Goal: Task Accomplishment & Management: Manage account settings

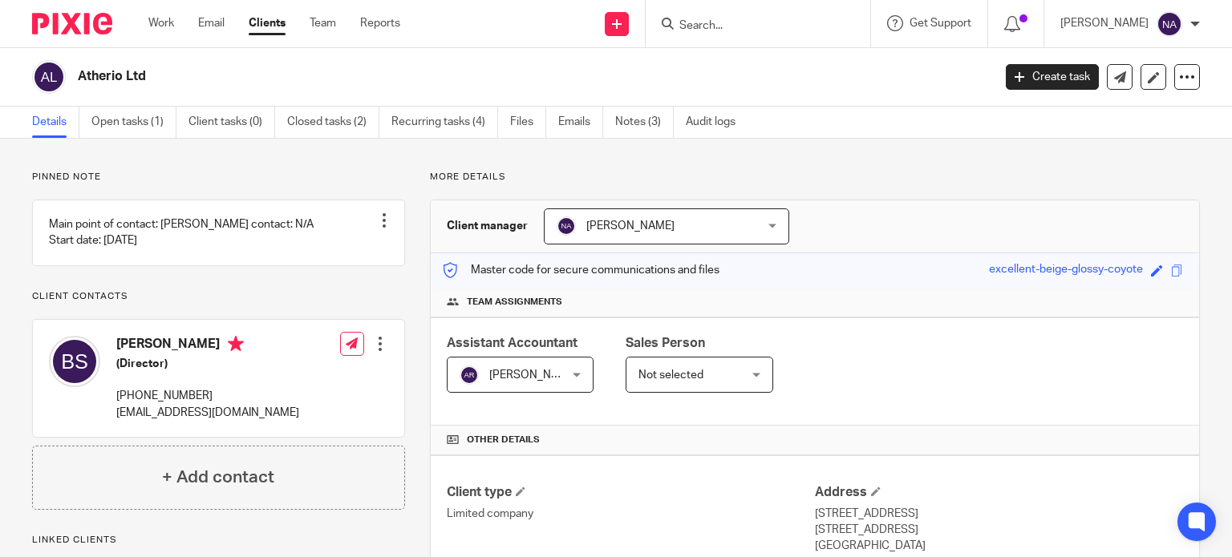
click at [756, 20] on input "Search" at bounding box center [750, 26] width 144 height 14
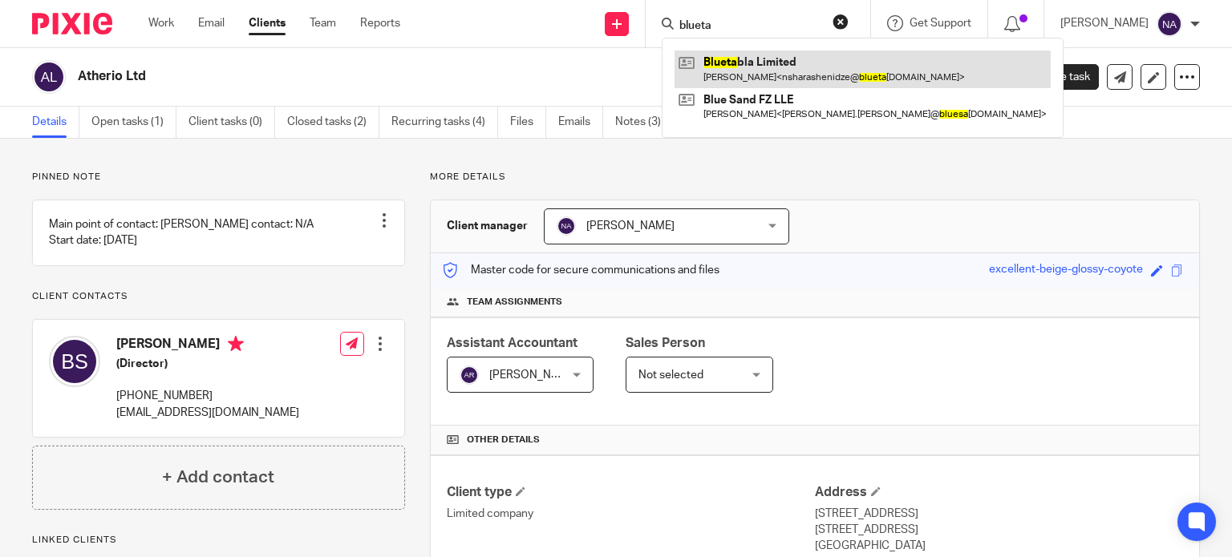
type input "blueta"
click at [767, 66] on link at bounding box center [862, 69] width 376 height 37
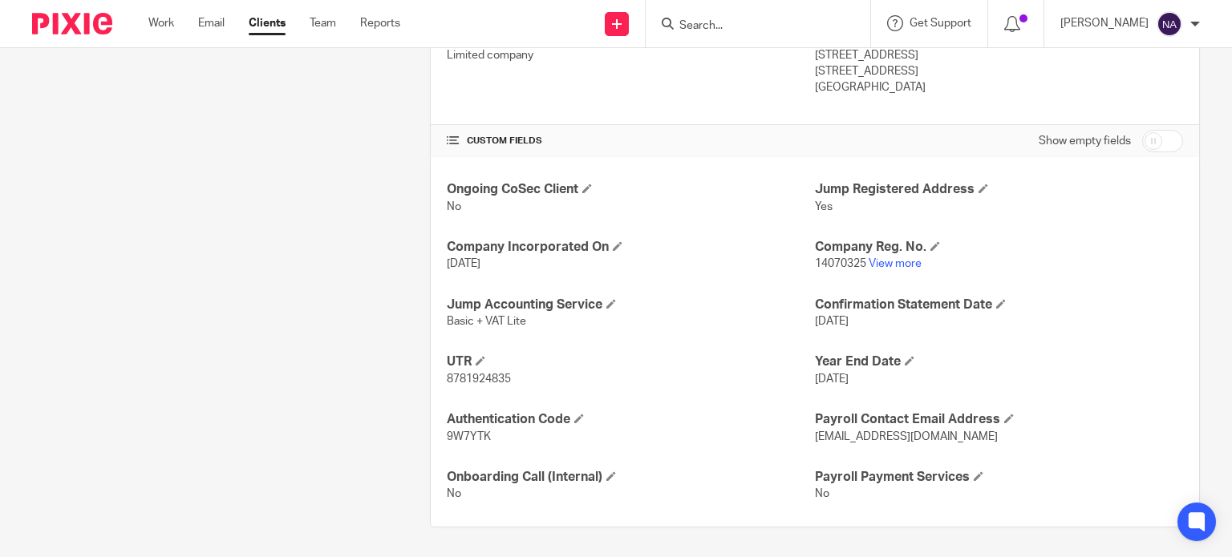
scroll to position [459, 0]
click at [898, 265] on link "View more" at bounding box center [894, 263] width 53 height 11
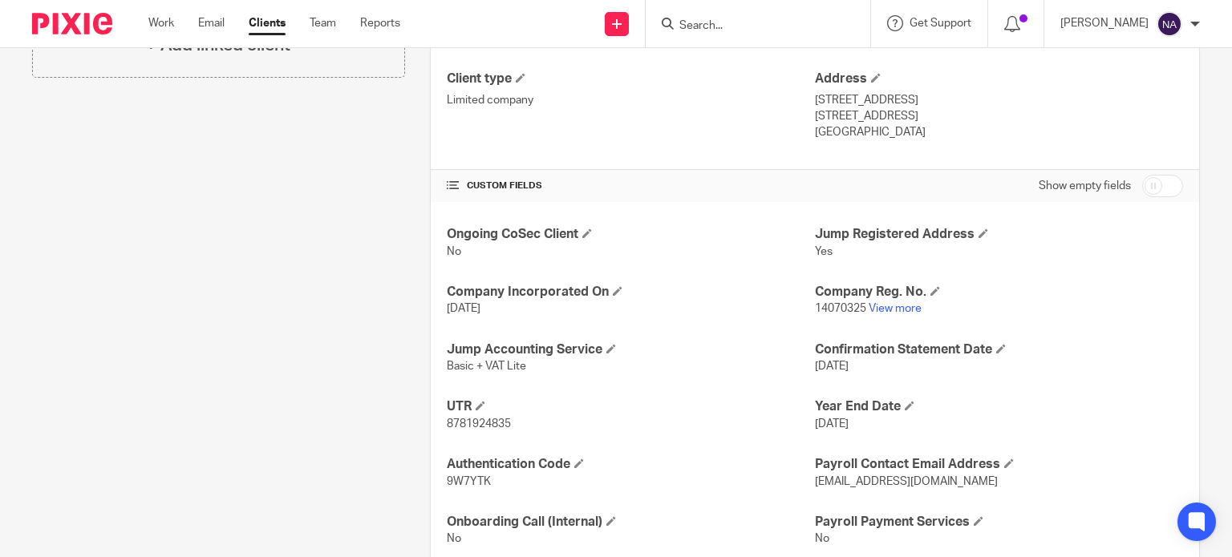
scroll to position [378, 0]
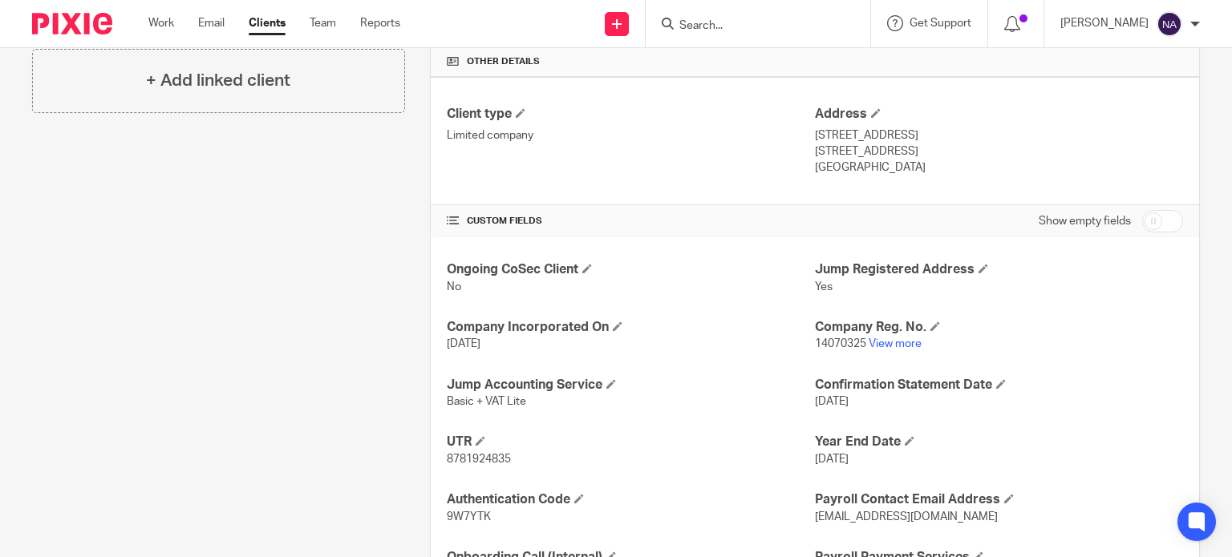
click at [1143, 215] on input "checkbox" at bounding box center [1162, 221] width 41 height 22
checkbox input "true"
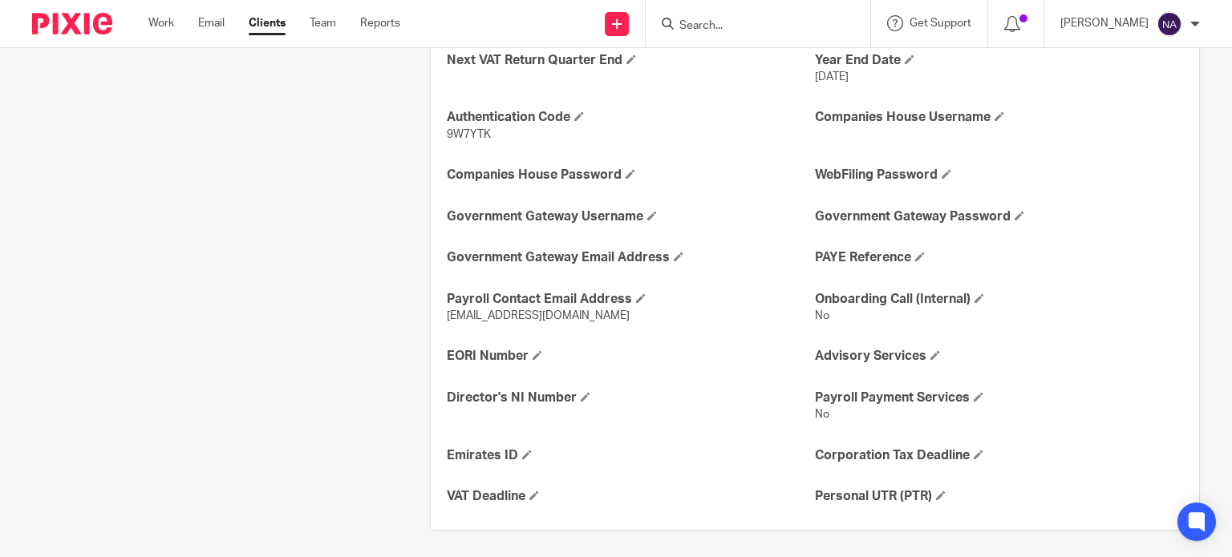
scroll to position [863, 0]
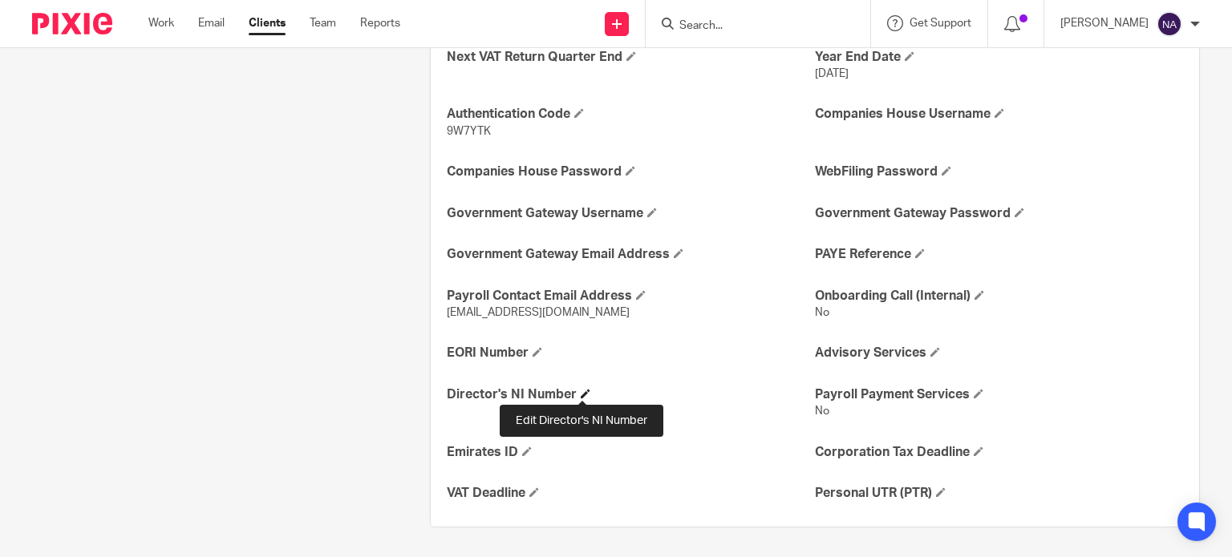
click at [581, 389] on span at bounding box center [586, 394] width 10 height 10
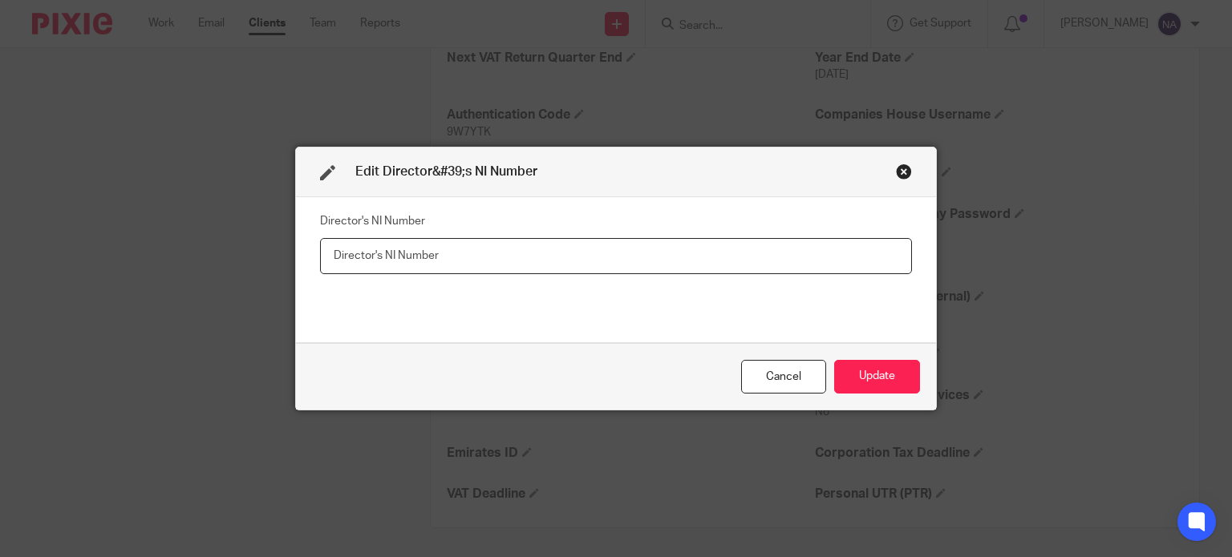
paste input "SG859062C"
type input "SG859062C"
drag, startPoint x: 835, startPoint y: 374, endPoint x: 842, endPoint y: 379, distance: 8.7
click at [842, 379] on div "Cancel Update" at bounding box center [616, 376] width 640 height 67
click at [842, 379] on button "Update" at bounding box center [877, 377] width 86 height 34
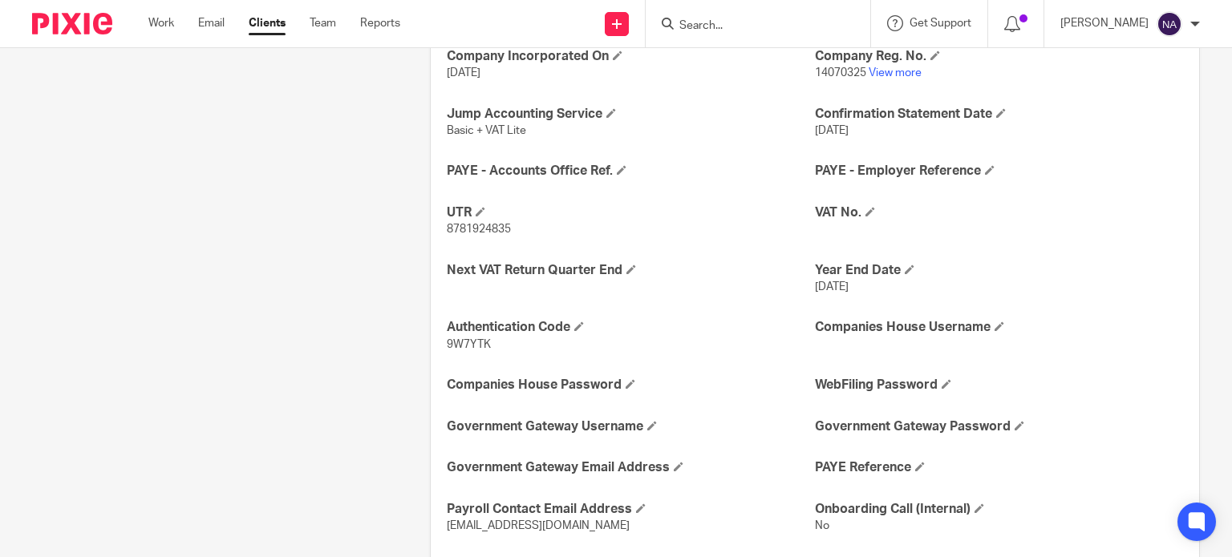
scroll to position [542, 0]
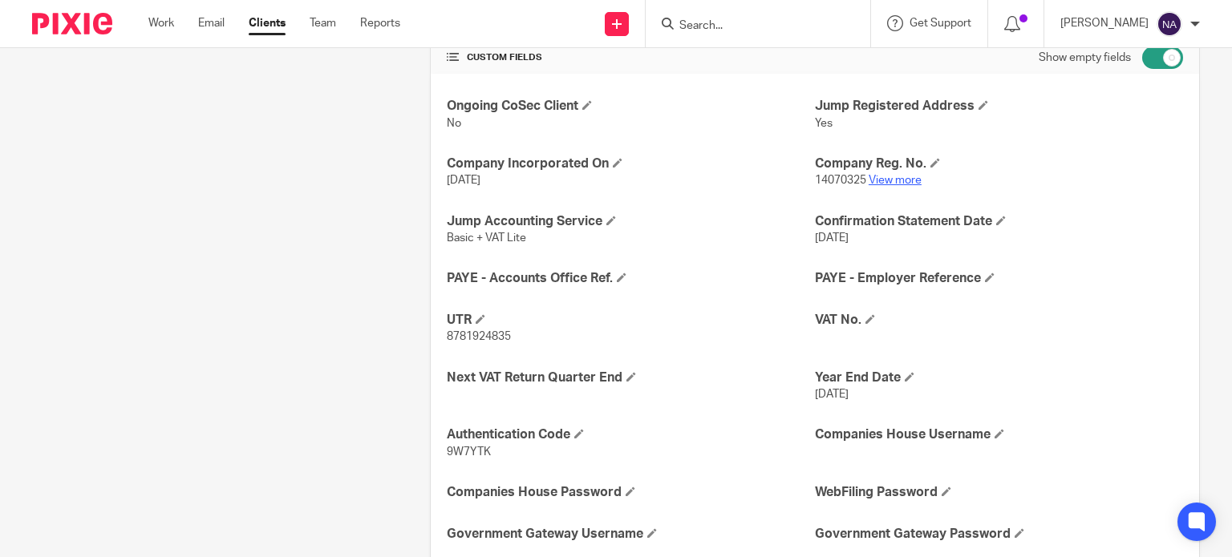
click at [880, 176] on link "View more" at bounding box center [894, 180] width 53 height 11
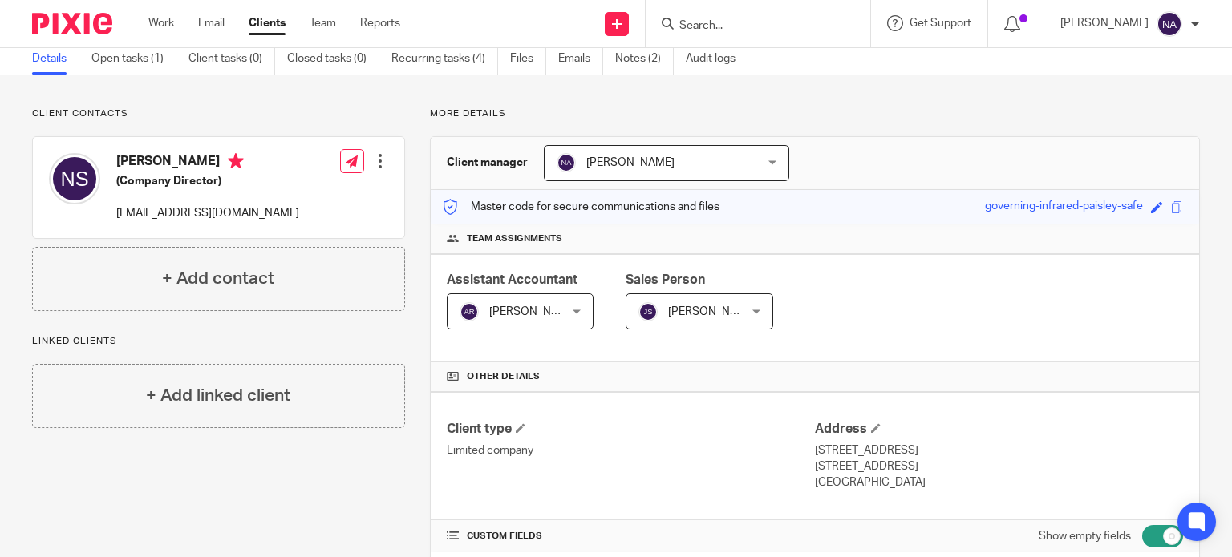
scroll to position [0, 0]
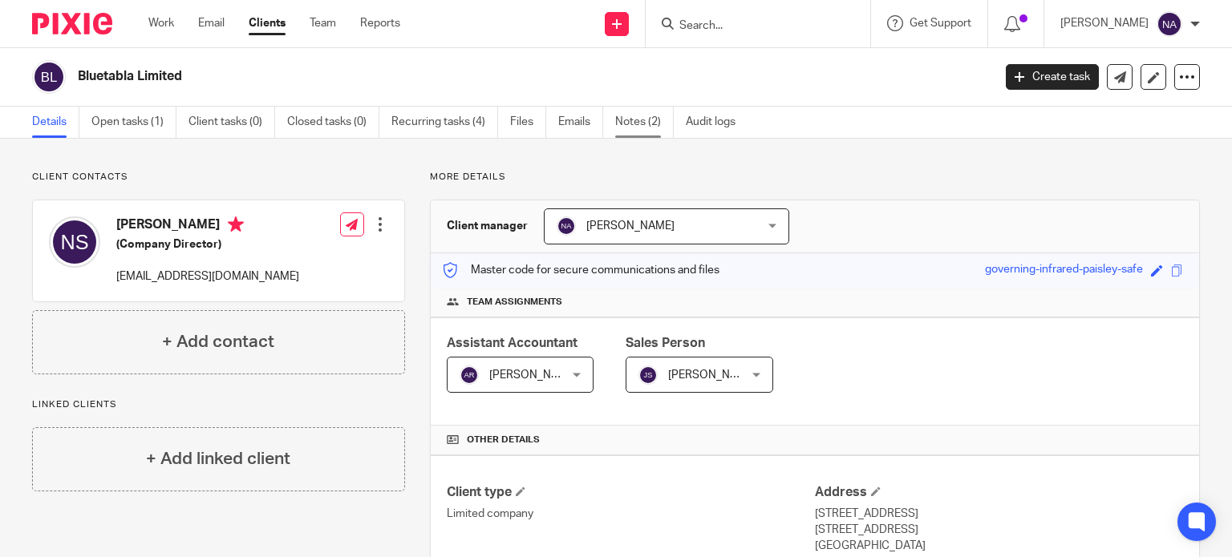
click at [624, 116] on link "Notes (2)" at bounding box center [644, 122] width 59 height 31
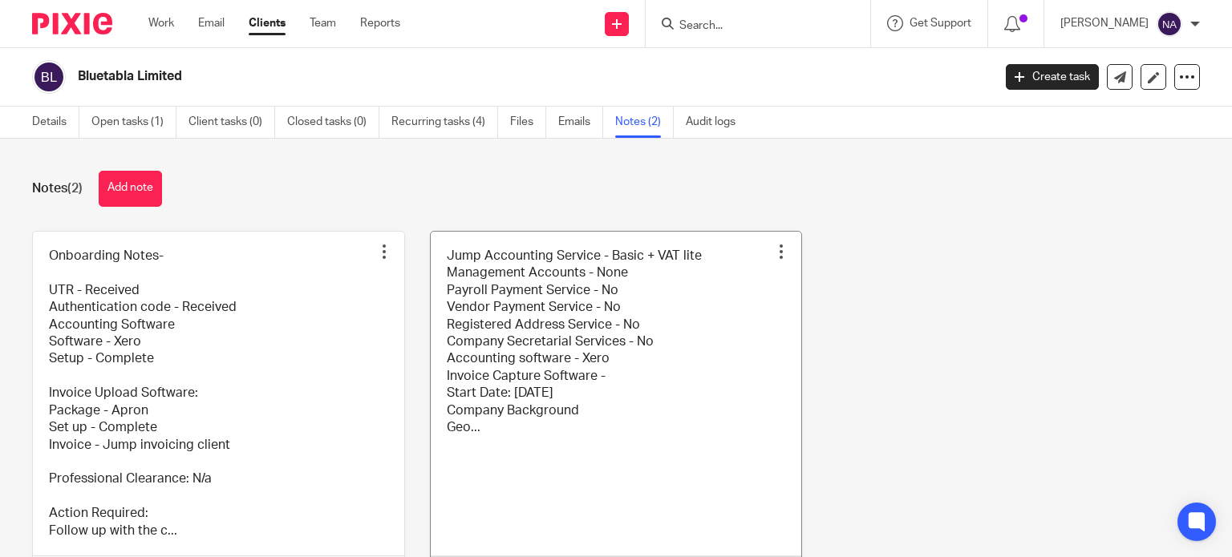
scroll to position [107, 0]
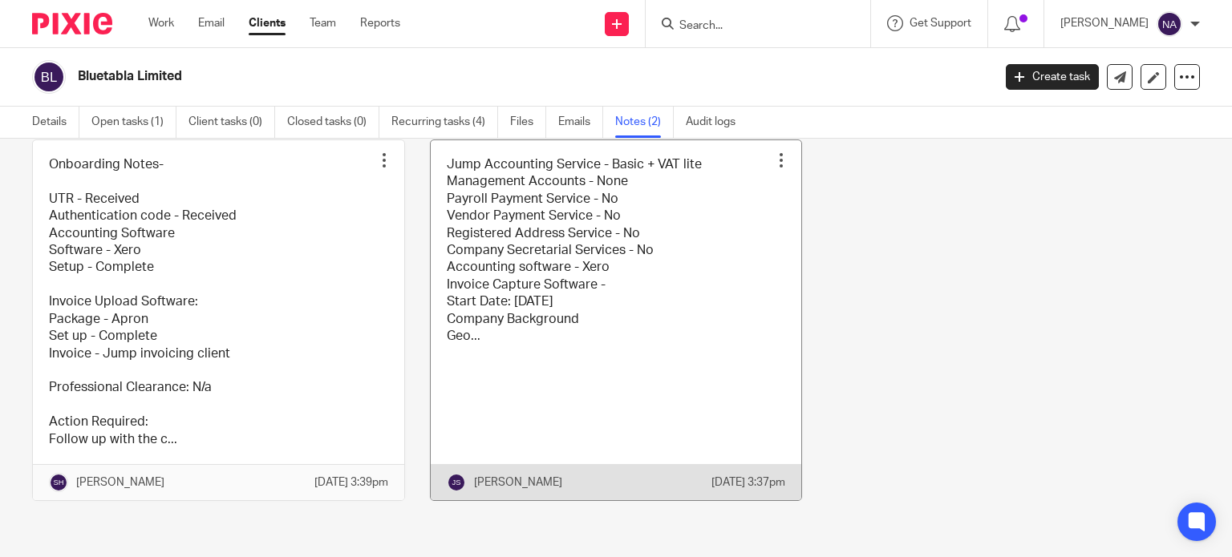
click at [512, 289] on link at bounding box center [616, 320] width 371 height 360
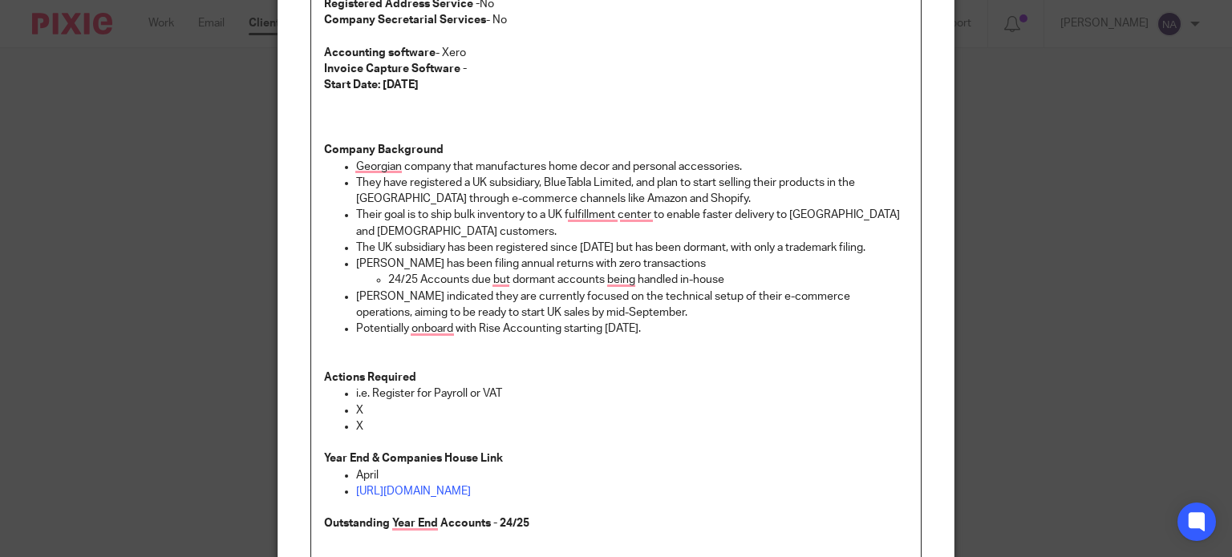
scroll to position [321, 0]
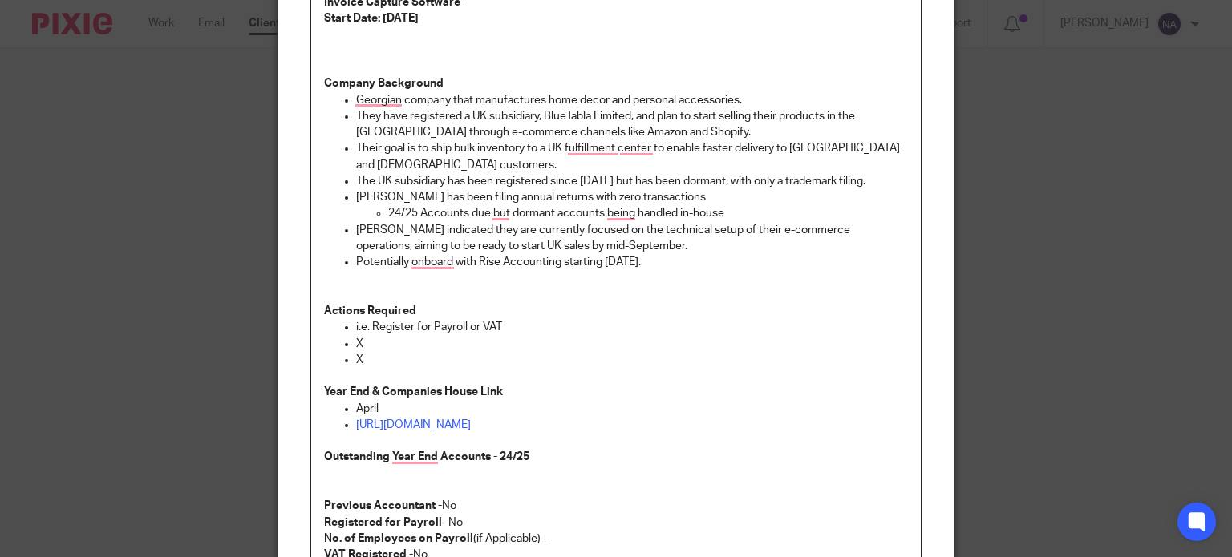
click at [226, 224] on div "Edit note Content Jump Accounting Service - Basic + VAT lite Management Account…" at bounding box center [616, 278] width 1232 height 557
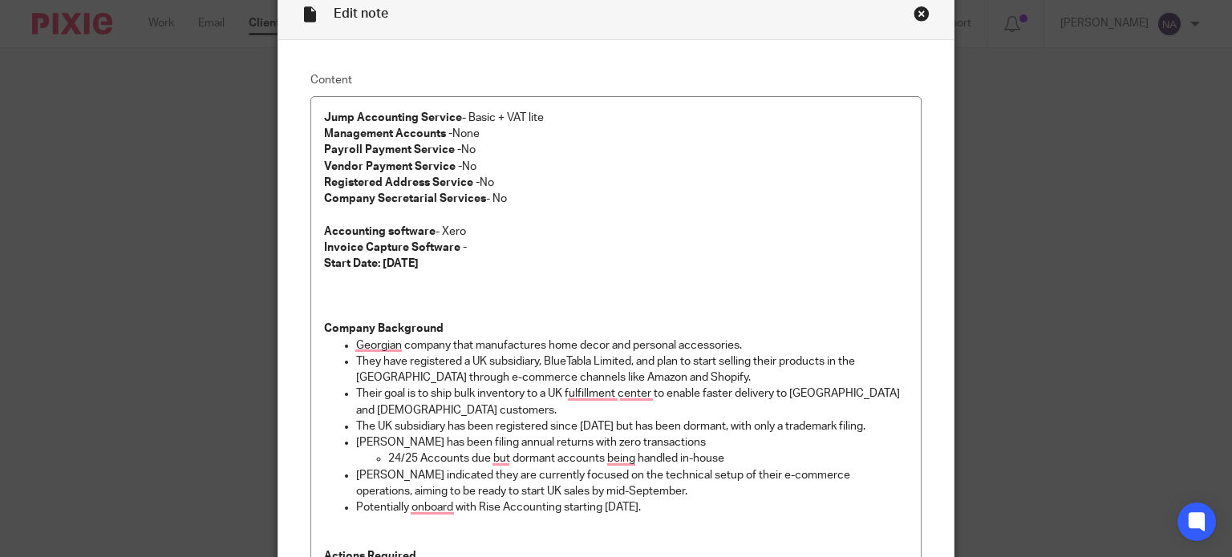
scroll to position [0, 0]
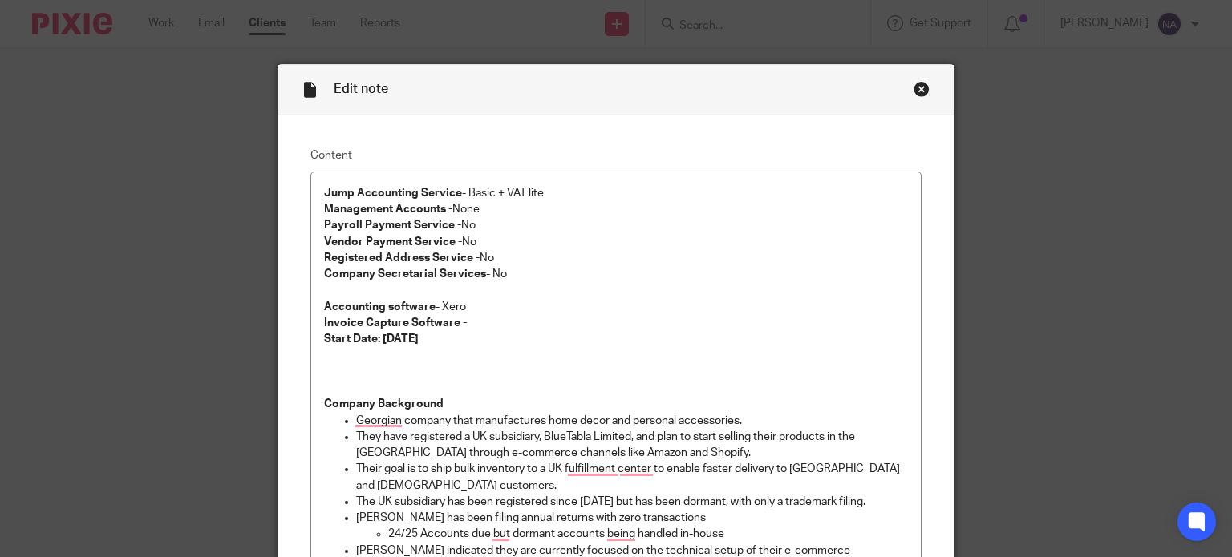
click at [917, 87] on div "Close this dialog window" at bounding box center [921, 89] width 16 height 16
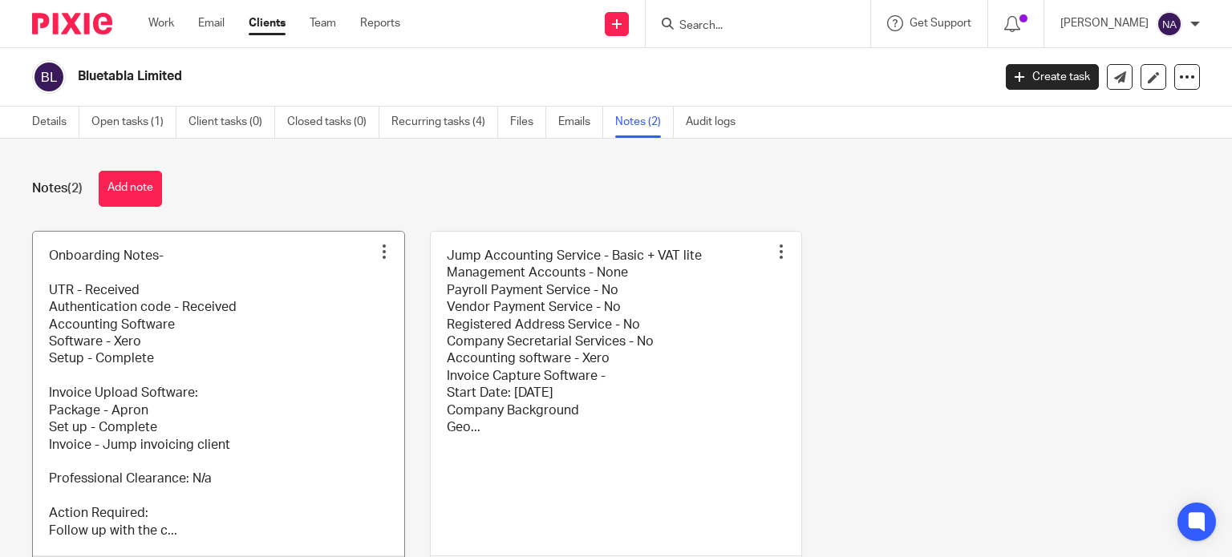
drag, startPoint x: 0, startPoint y: 0, endPoint x: 170, endPoint y: 346, distance: 385.1
click at [170, 346] on link at bounding box center [218, 412] width 371 height 360
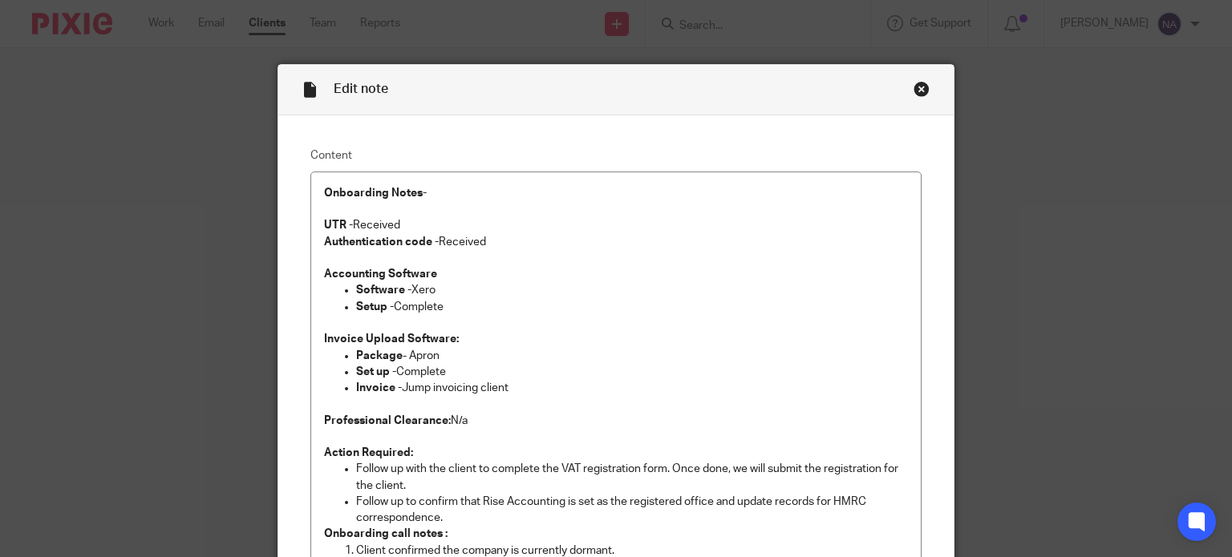
click at [913, 83] on div "Close this dialog window" at bounding box center [921, 89] width 16 height 16
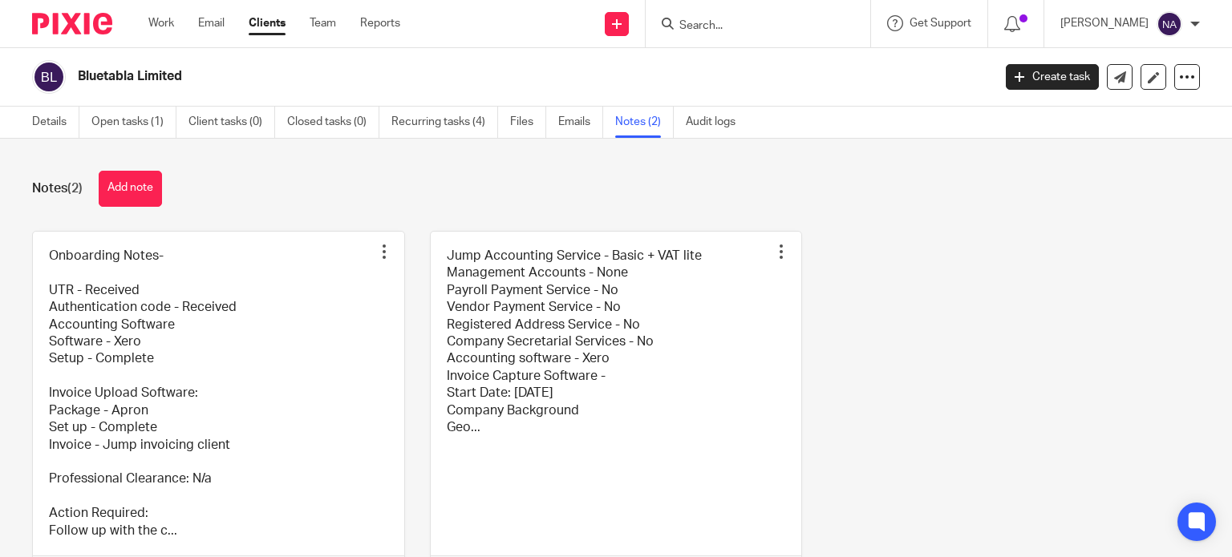
click at [741, 22] on input "Search" at bounding box center [750, 26] width 144 height 14
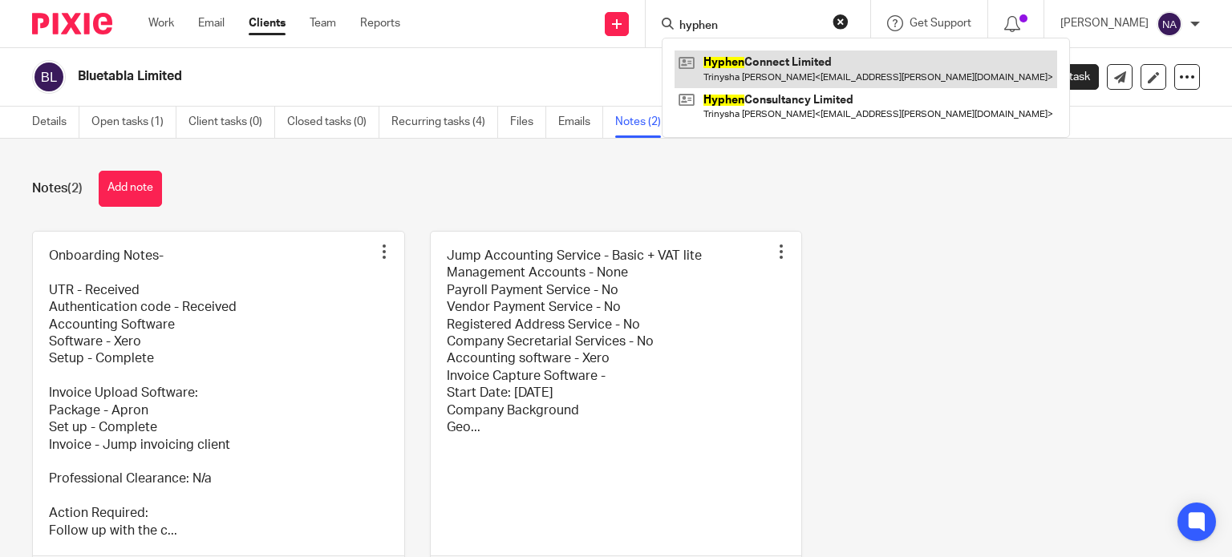
type input "hyphen"
click at [828, 62] on link at bounding box center [865, 69] width 382 height 37
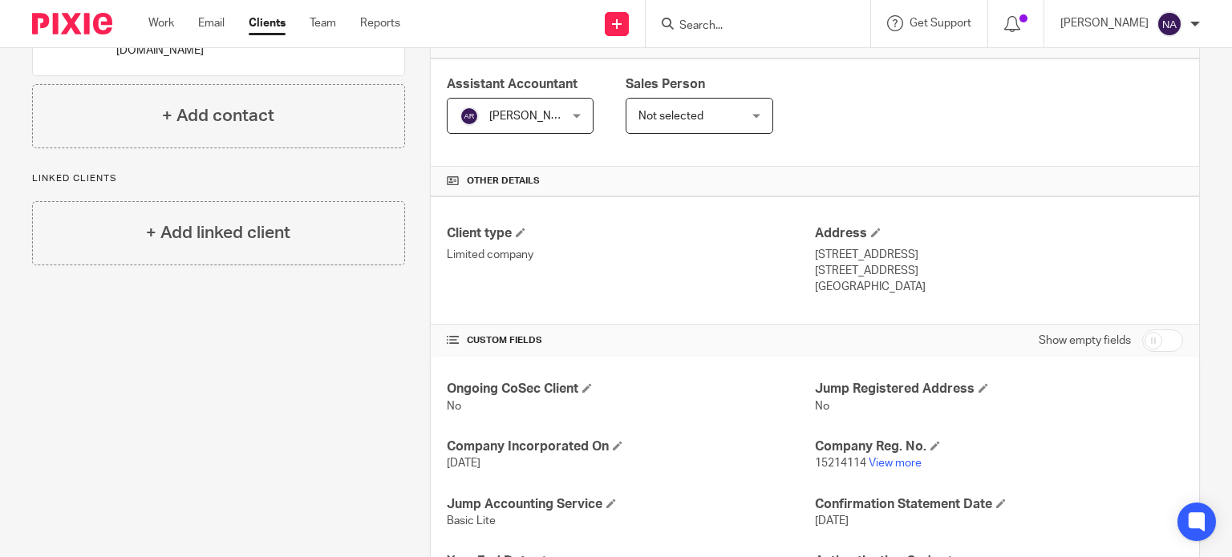
scroll to position [265, 0]
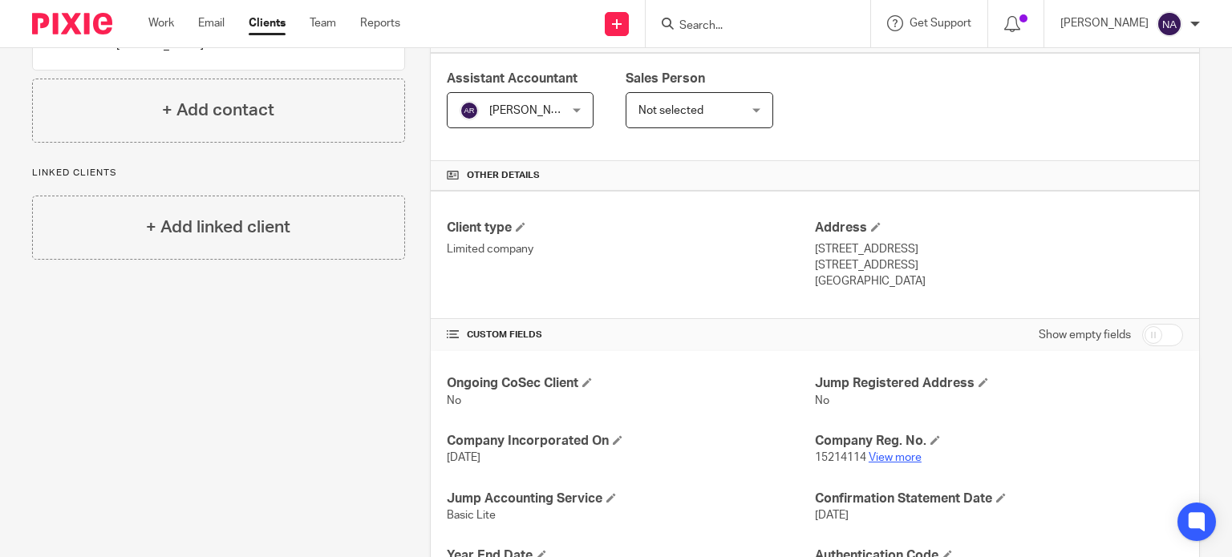
click at [887, 452] on link "View more" at bounding box center [894, 457] width 53 height 11
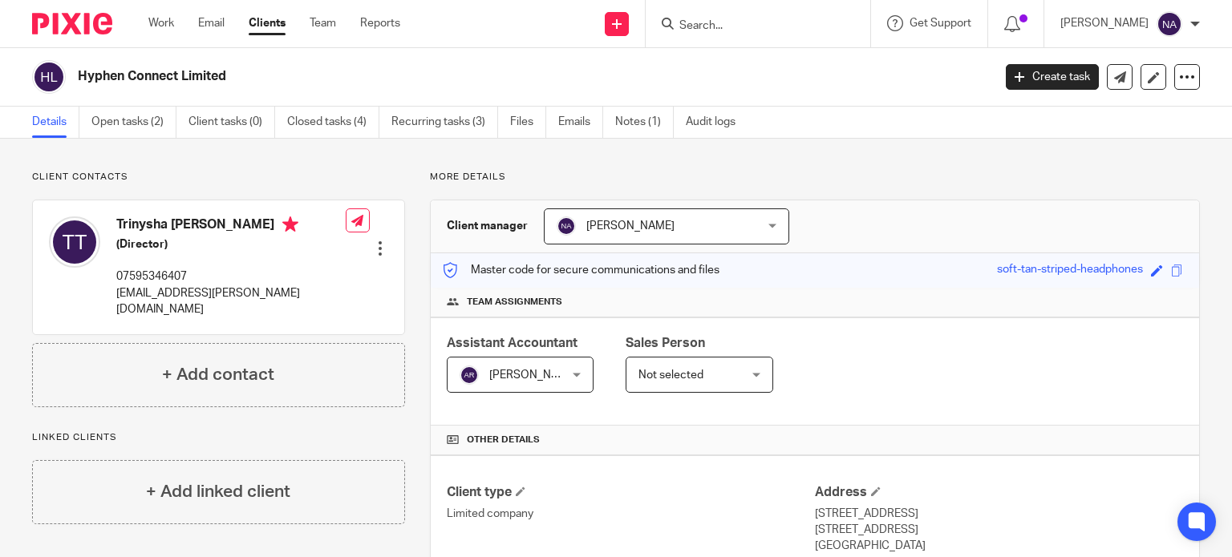
click at [730, 23] on input "Search" at bounding box center [750, 26] width 144 height 14
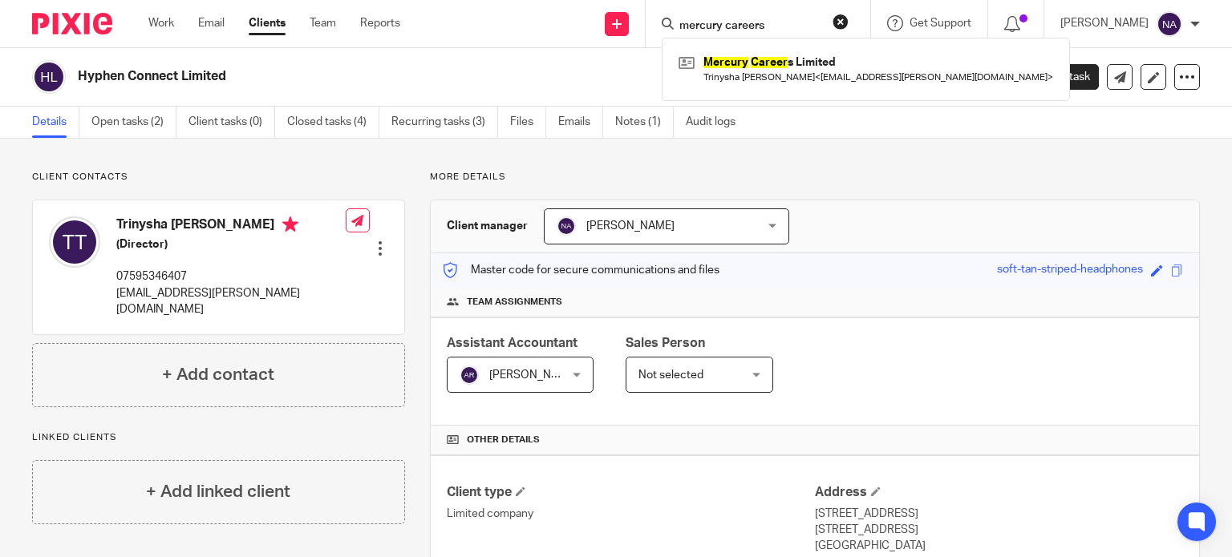
type input "mercury careers"
click button "submit" at bounding box center [0, 0] width 0 height 0
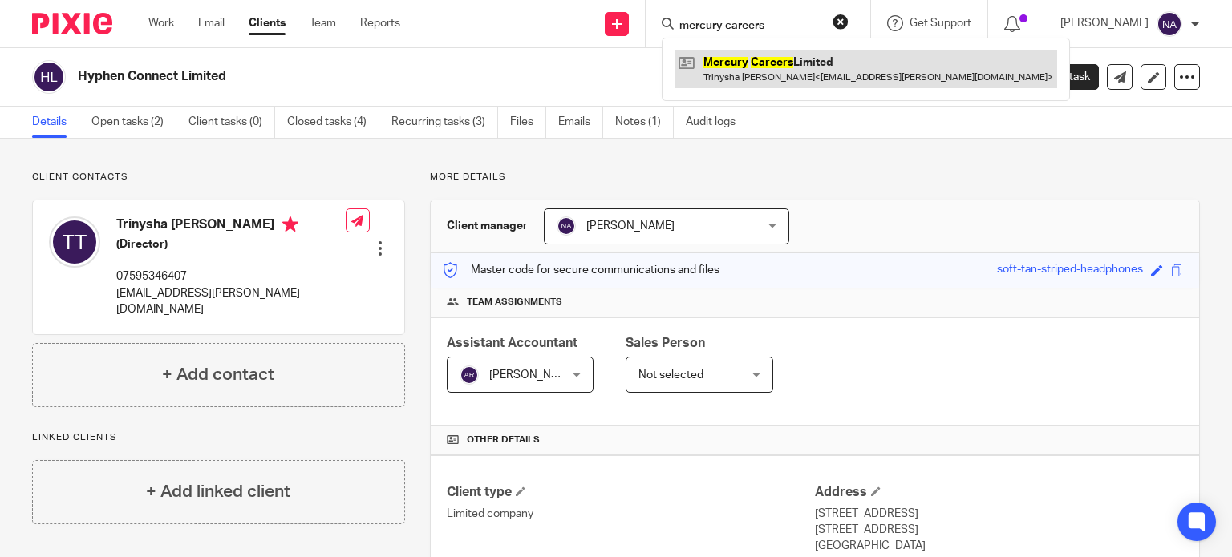
click at [822, 73] on link at bounding box center [865, 69] width 382 height 37
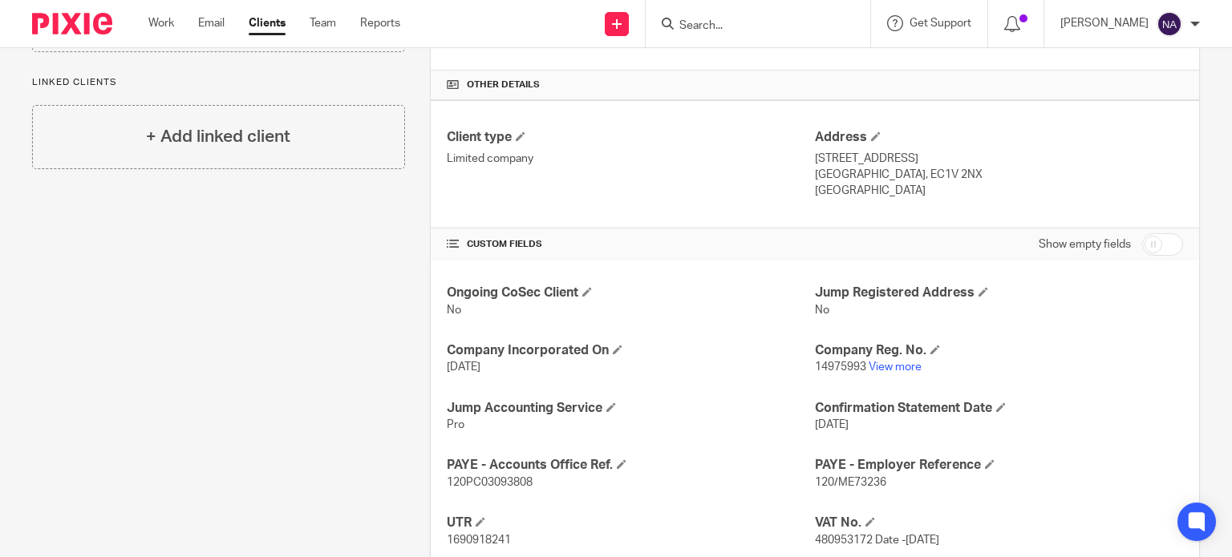
scroll to position [413, 0]
